Goal: Find specific page/section: Find specific page/section

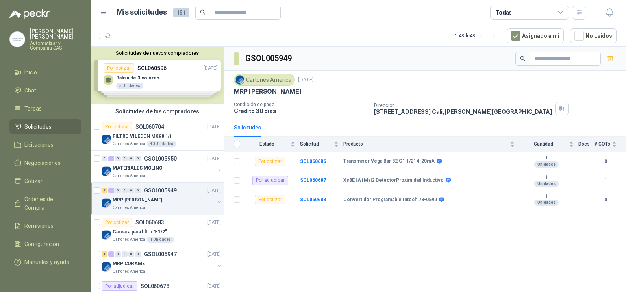
click at [52, 124] on li "Solicitudes" at bounding box center [45, 126] width 62 height 9
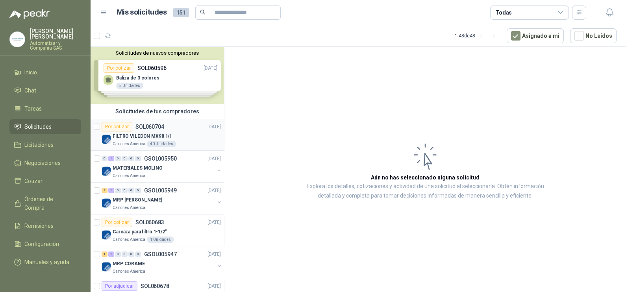
click at [159, 133] on p "FILTRO VILEDON MX98 1/1" at bounding box center [142, 136] width 59 height 7
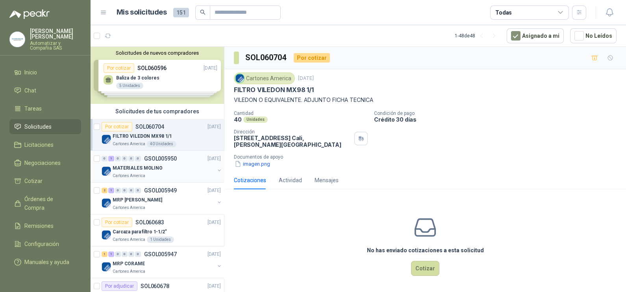
click at [167, 173] on div "Cartones America" at bounding box center [164, 176] width 102 height 6
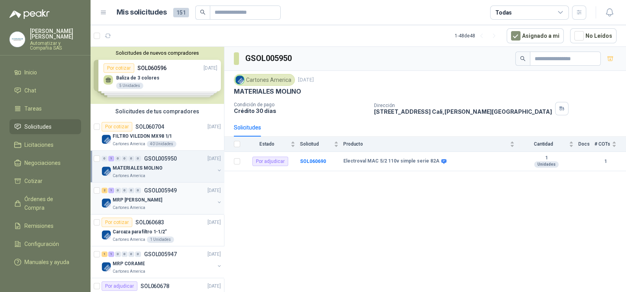
click at [173, 195] on div "MRP [PERSON_NAME]" at bounding box center [164, 199] width 102 height 9
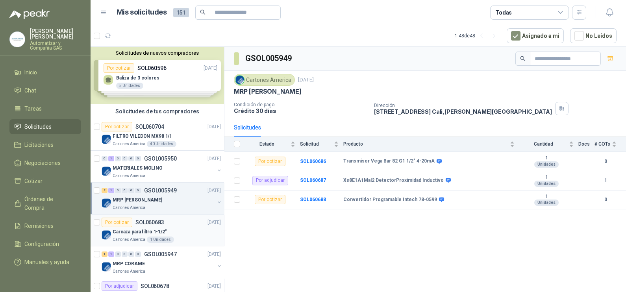
click at [169, 225] on div "Por cotizar SOL060683 [DATE]" at bounding box center [161, 222] width 119 height 9
